Goal: Task Accomplishment & Management: Use online tool/utility

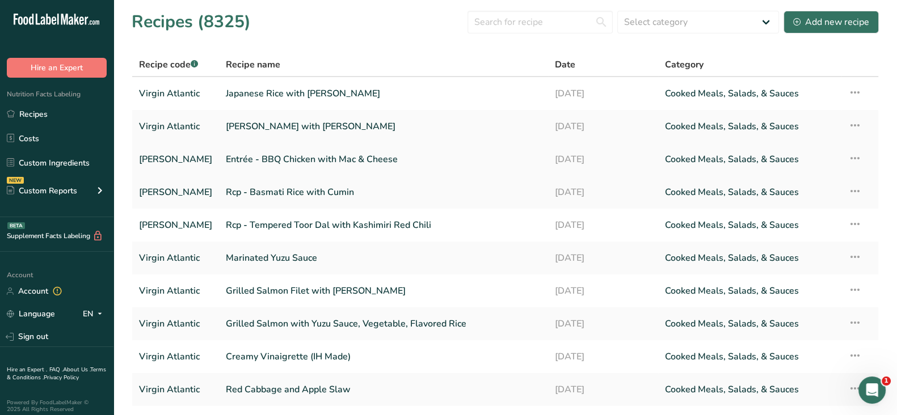
click at [295, 157] on link "Entrée - BBQ Chicken with Mac & Cheese" at bounding box center [383, 159] width 315 height 24
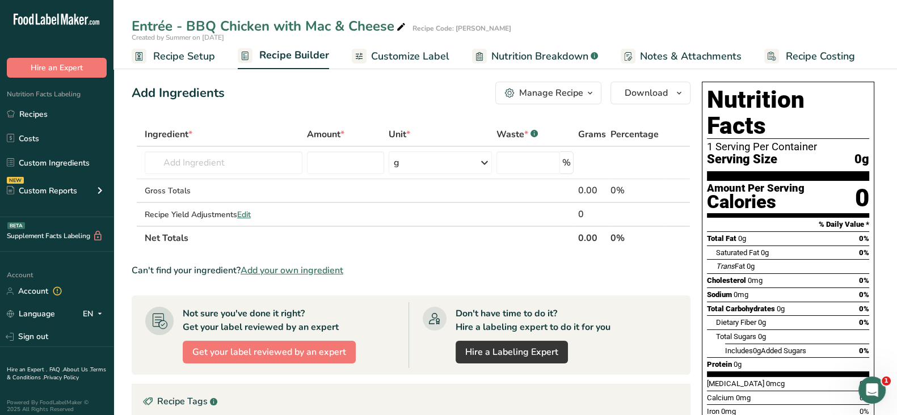
drag, startPoint x: 192, startPoint y: 24, endPoint x: 391, endPoint y: 26, distance: 199.1
click at [391, 26] on div "Entrée - BBQ Chicken with Mac & Cheese" at bounding box center [270, 26] width 276 height 20
click at [254, 27] on input "Entrée - BBQ Chicken with Mac & Cheese" at bounding box center [454, 26] width 644 height 20
drag, startPoint x: 189, startPoint y: 26, endPoint x: 394, endPoint y: 27, distance: 204.8
click at [394, 27] on input "Entrée - BBQ Chicken with Mac & Cheese" at bounding box center [454, 26] width 644 height 20
